Goal: Transaction & Acquisition: Purchase product/service

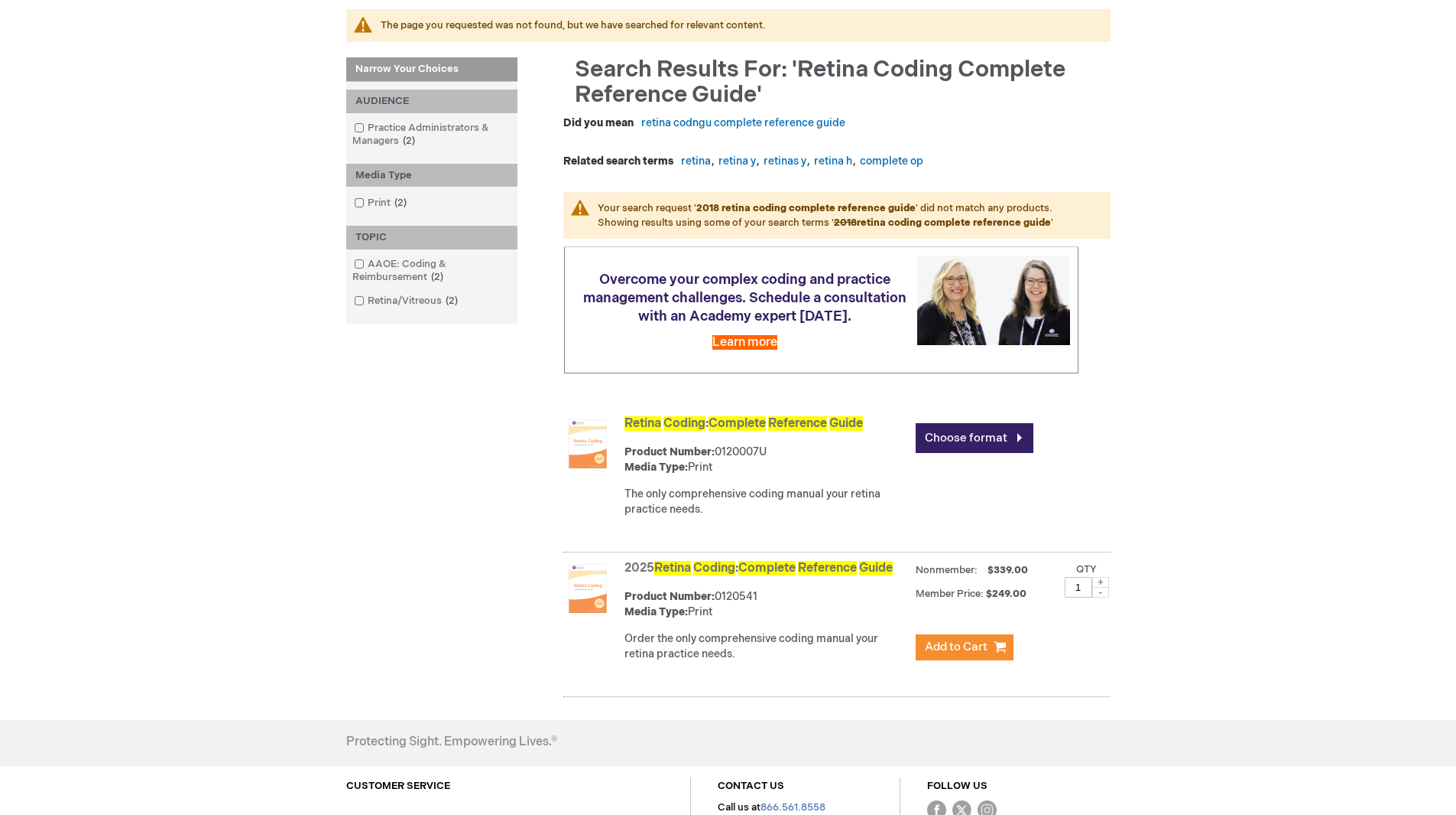
scroll to position [230, 0]
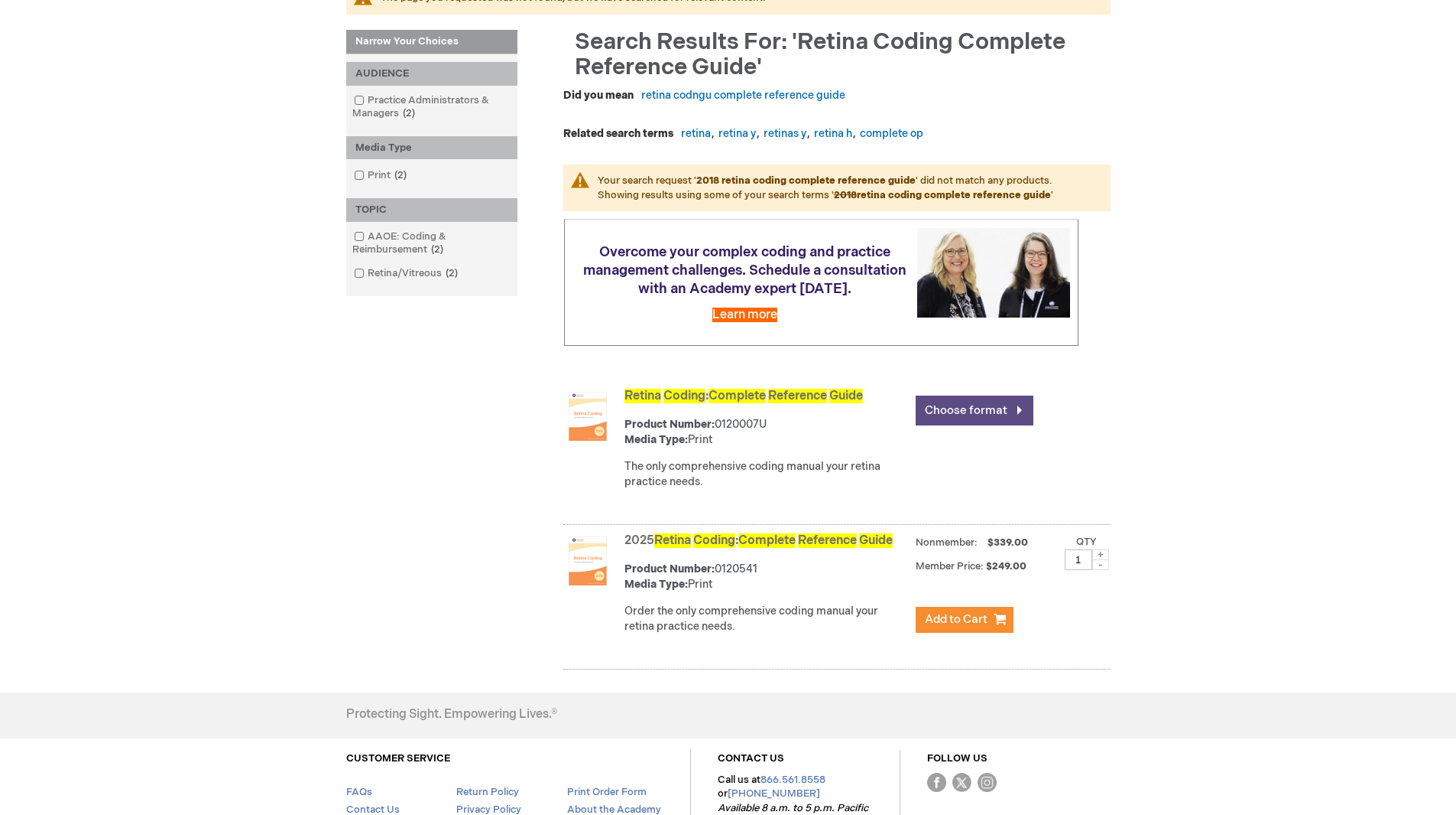
click at [969, 424] on link "Choose format" at bounding box center [974, 410] width 118 height 30
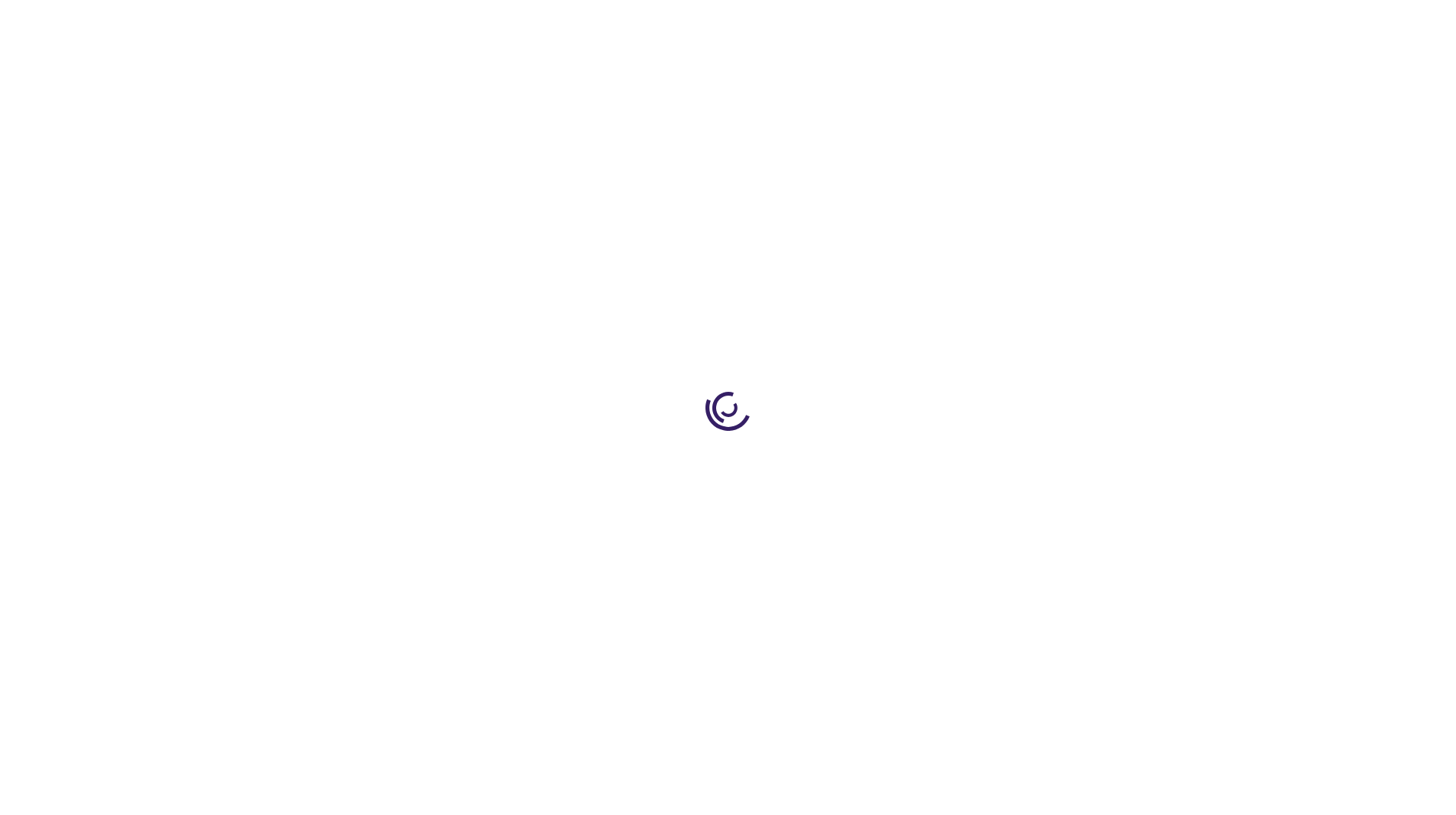
type input "0"
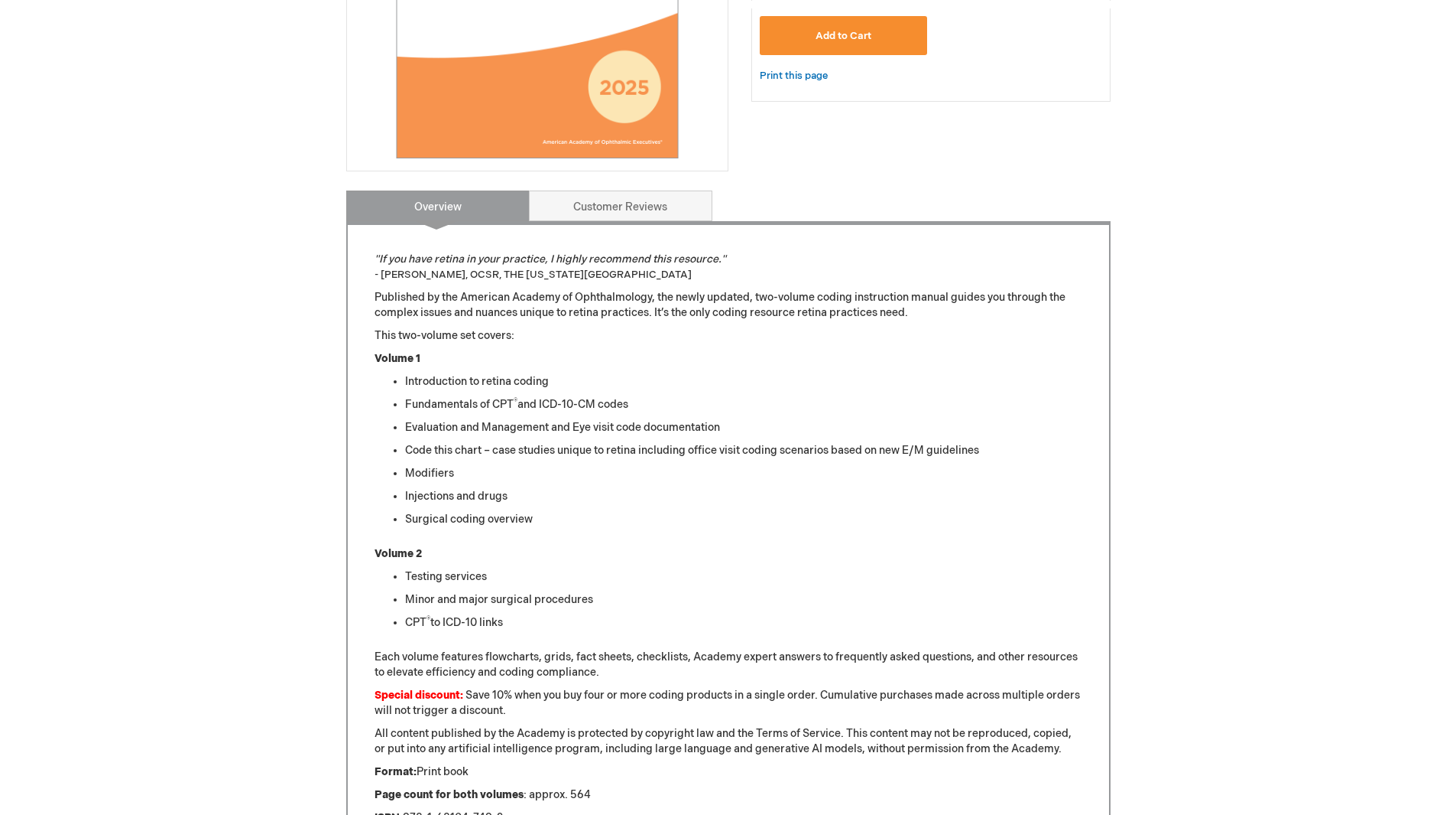
scroll to position [403, 0]
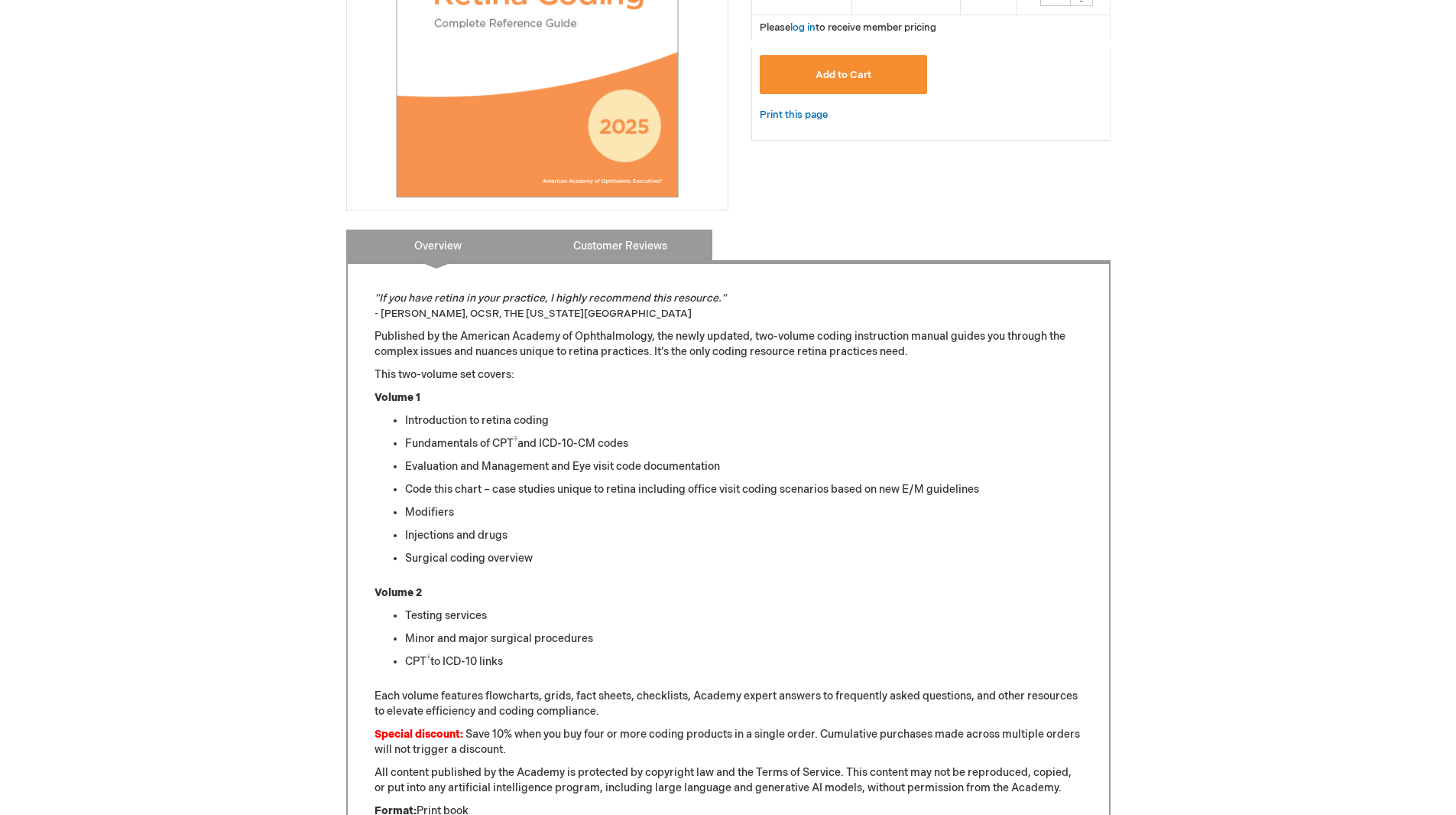
click at [607, 258] on link "Customer Reviews" at bounding box center [620, 244] width 184 height 30
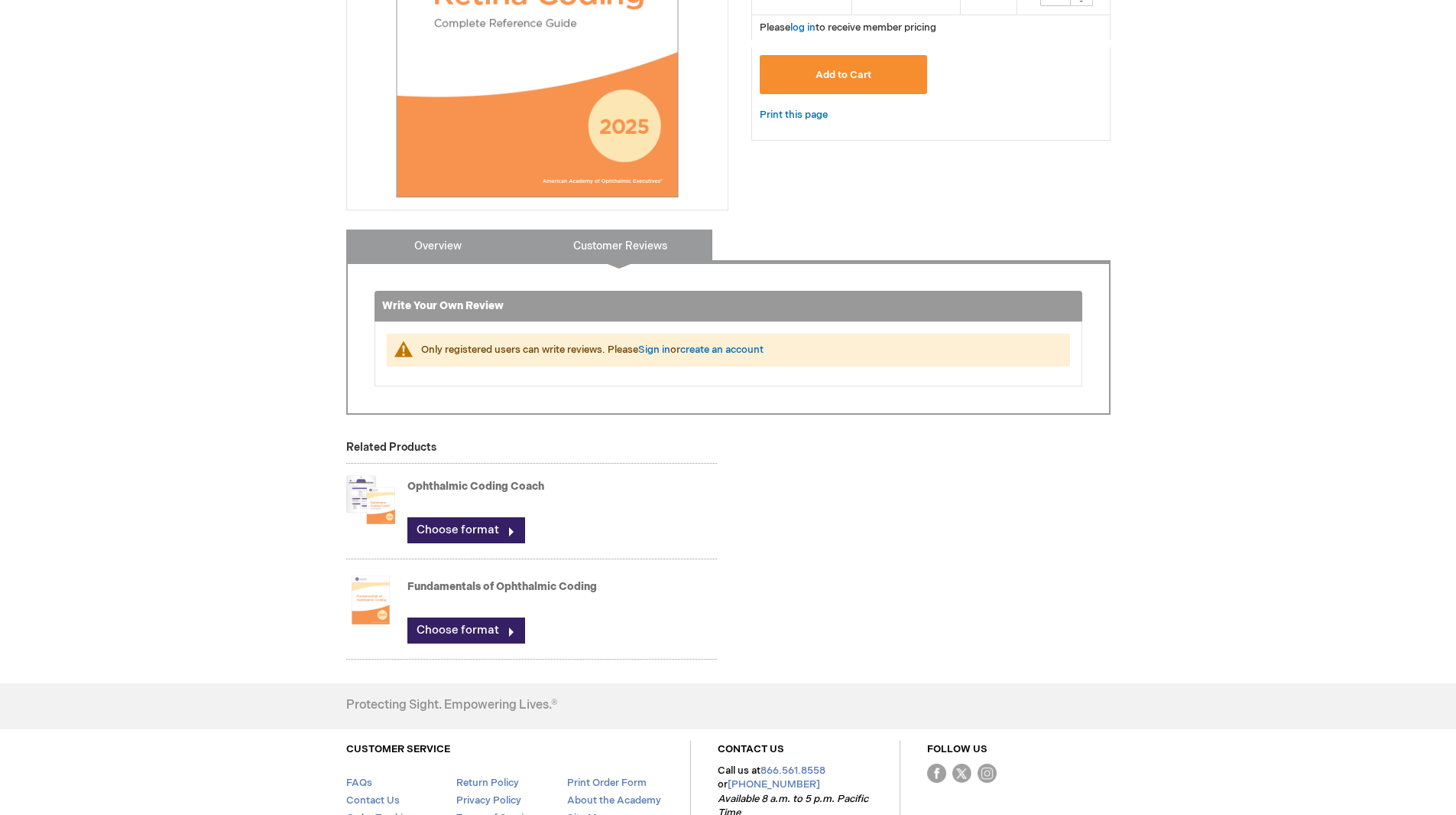
click at [435, 247] on link "Overview" at bounding box center [437, 244] width 184 height 30
